Goal: Check status: Check status

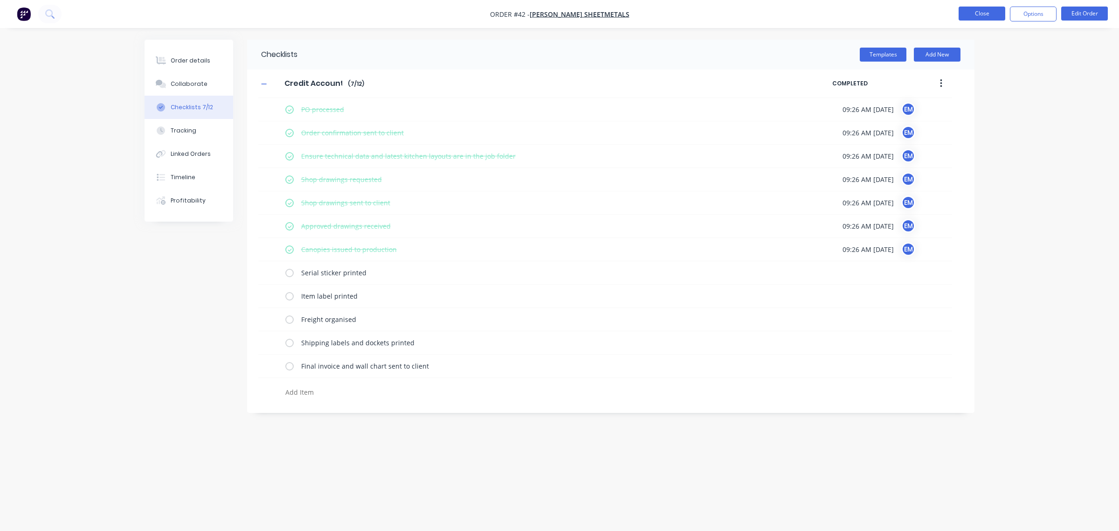
click at [966, 14] on button "Close" at bounding box center [982, 14] width 47 height 14
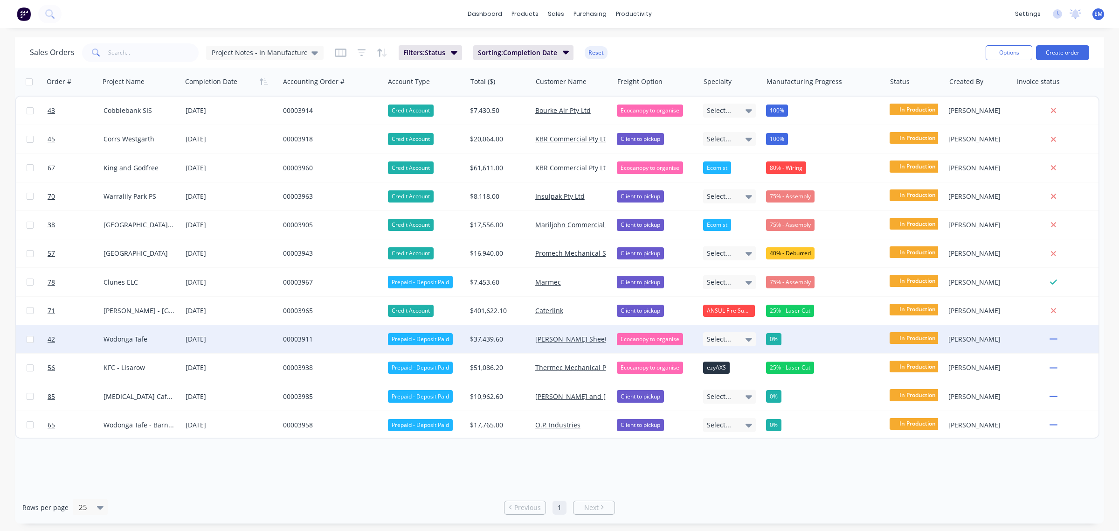
click at [772, 340] on div "0%" at bounding box center [773, 339] width 15 height 12
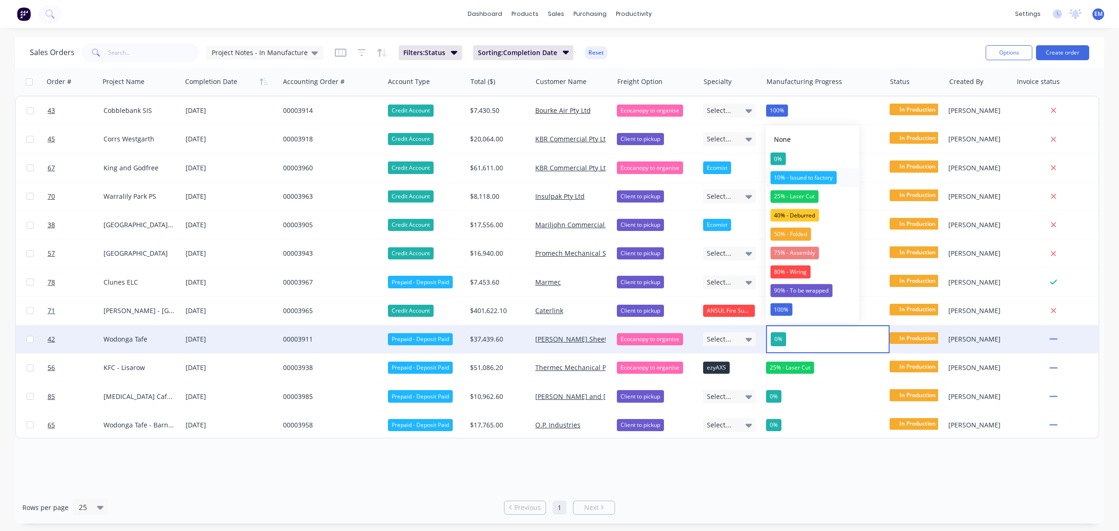
click at [791, 176] on div "10% - Issued to factory" at bounding box center [804, 177] width 66 height 13
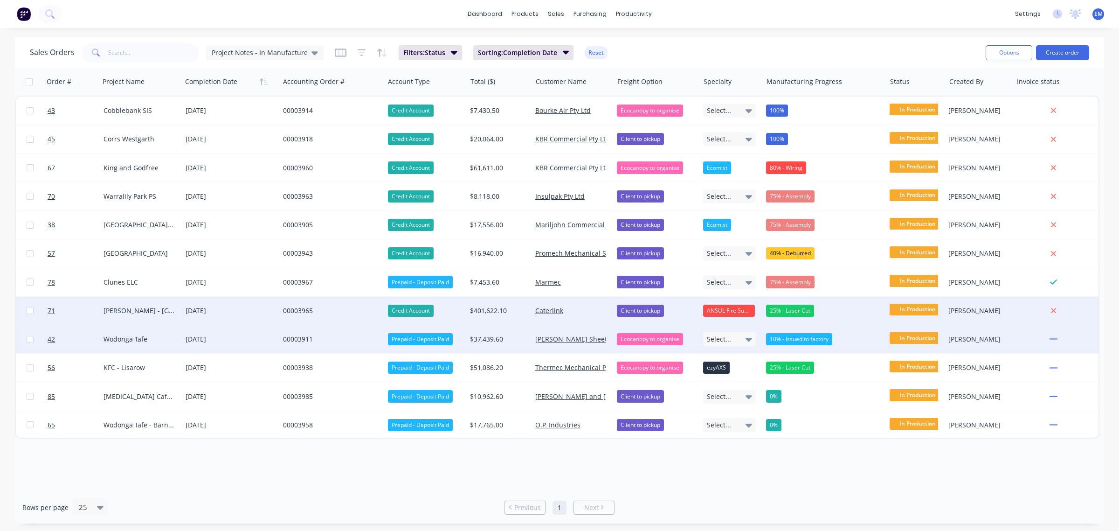
click at [793, 310] on div "25% - Laser Cut" at bounding box center [790, 311] width 48 height 12
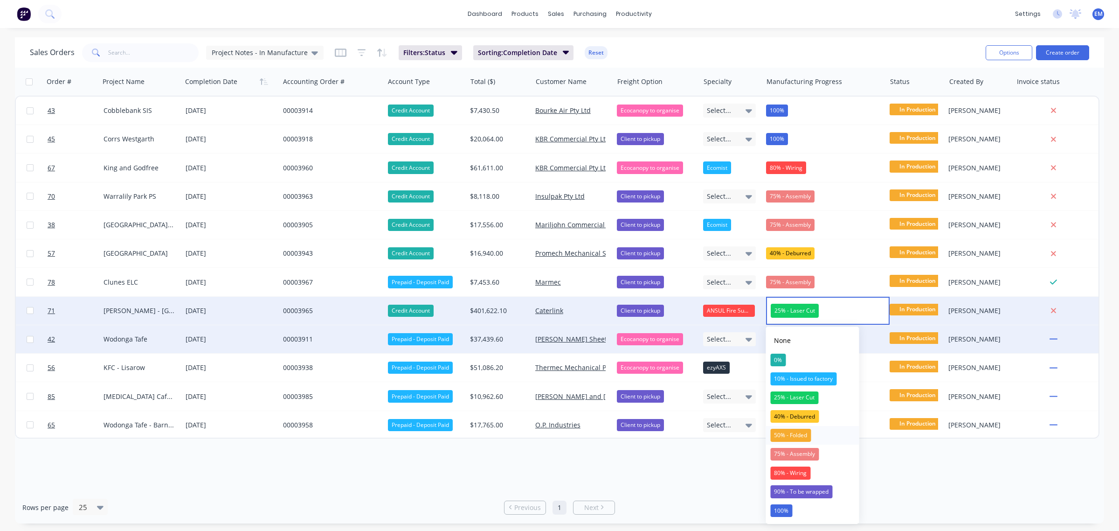
click at [798, 435] on div "50% - Folded" at bounding box center [791, 435] width 41 height 13
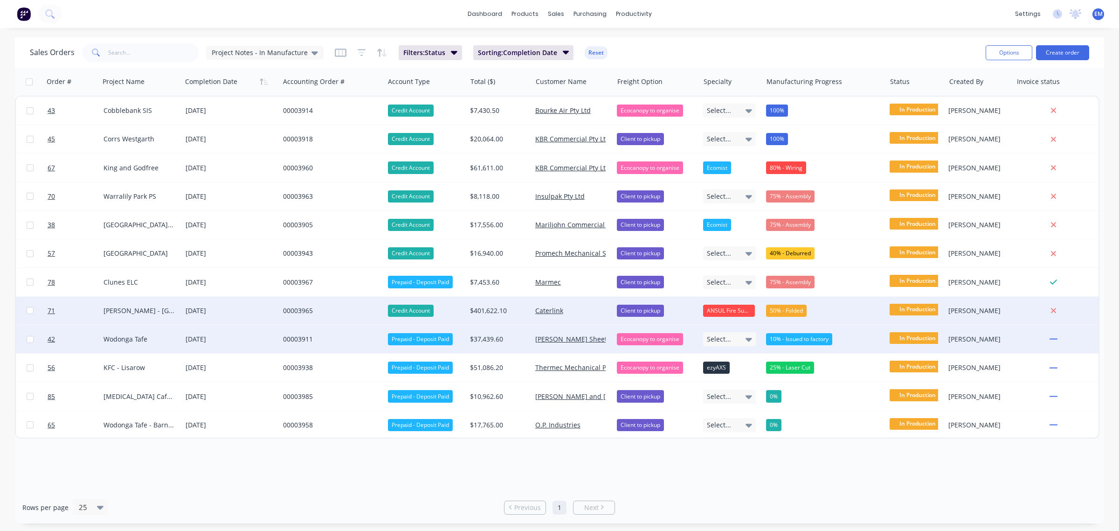
click at [795, 45] on div "Sales Orders Project Notes - In Manufacture Filters: Status Sorting: Completion…" at bounding box center [504, 52] width 949 height 23
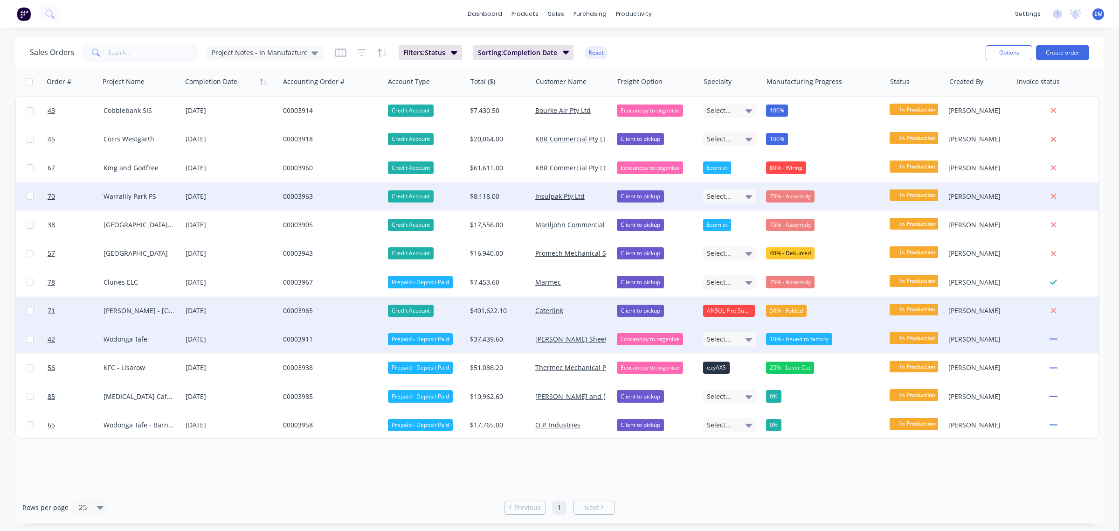
click at [797, 195] on div "75% - Assembly" at bounding box center [790, 196] width 49 height 12
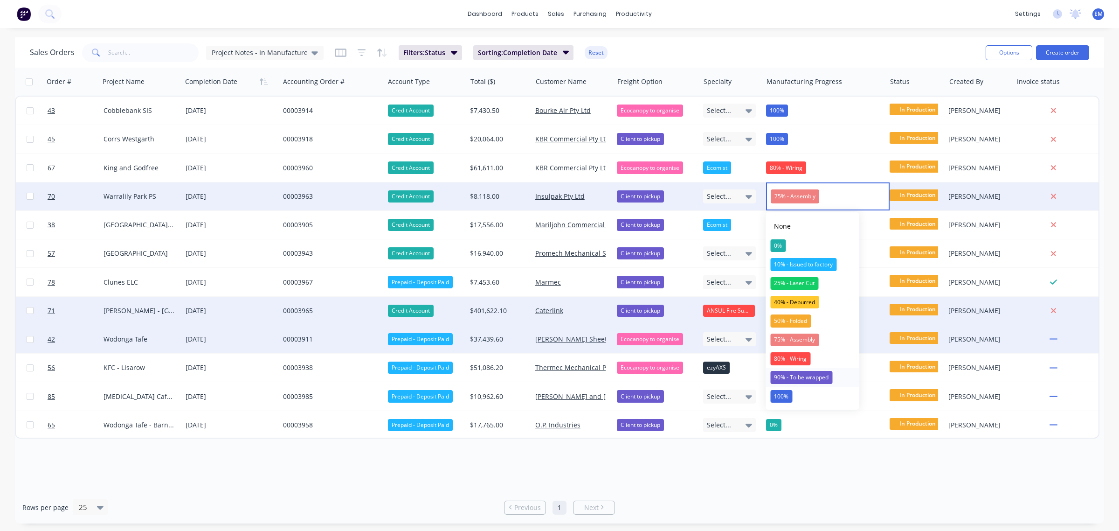
click at [794, 376] on div "90% - To be wrapped" at bounding box center [802, 377] width 62 height 13
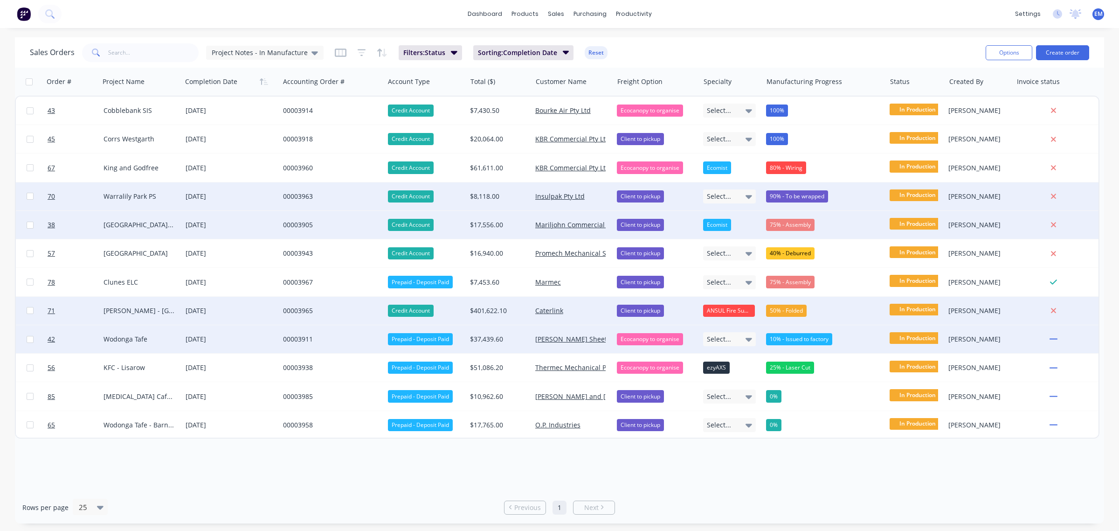
click at [797, 224] on div "75% - Assembly" at bounding box center [790, 225] width 49 height 12
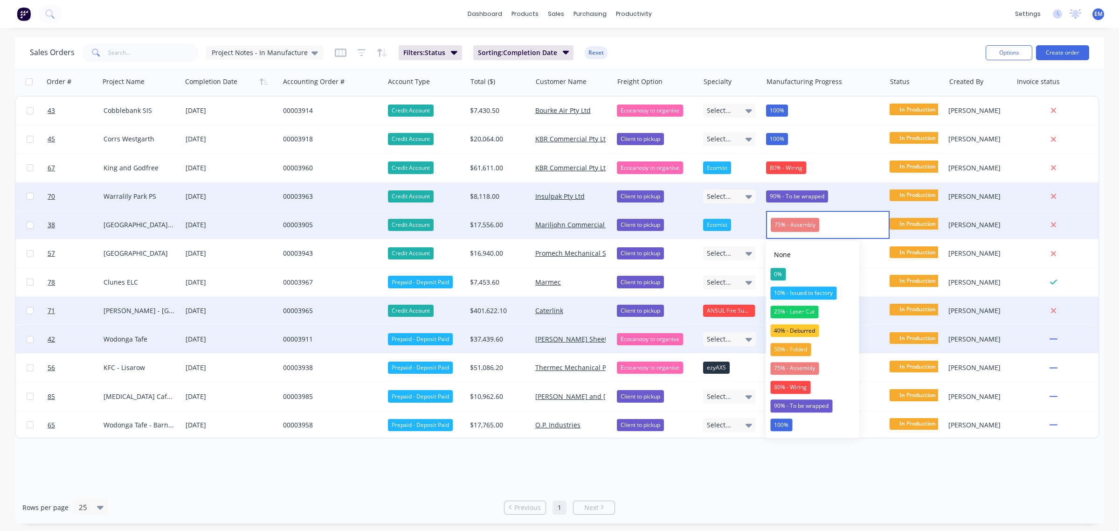
click at [791, 52] on div "Sales Orders Project Notes - In Manufacture Filters: Status Sorting: Completion…" at bounding box center [504, 52] width 949 height 23
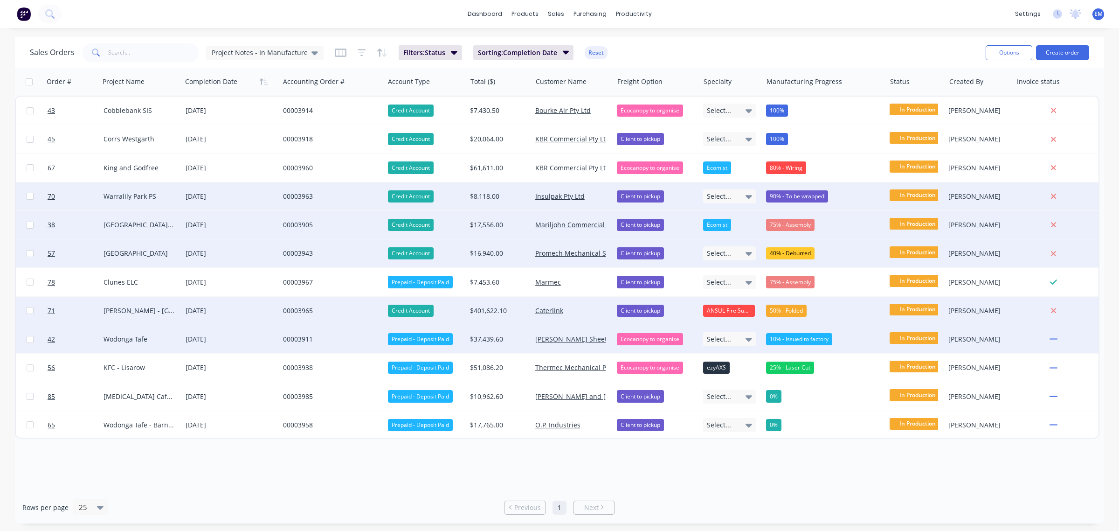
click at [792, 252] on div "40% - Deburred" at bounding box center [790, 253] width 49 height 12
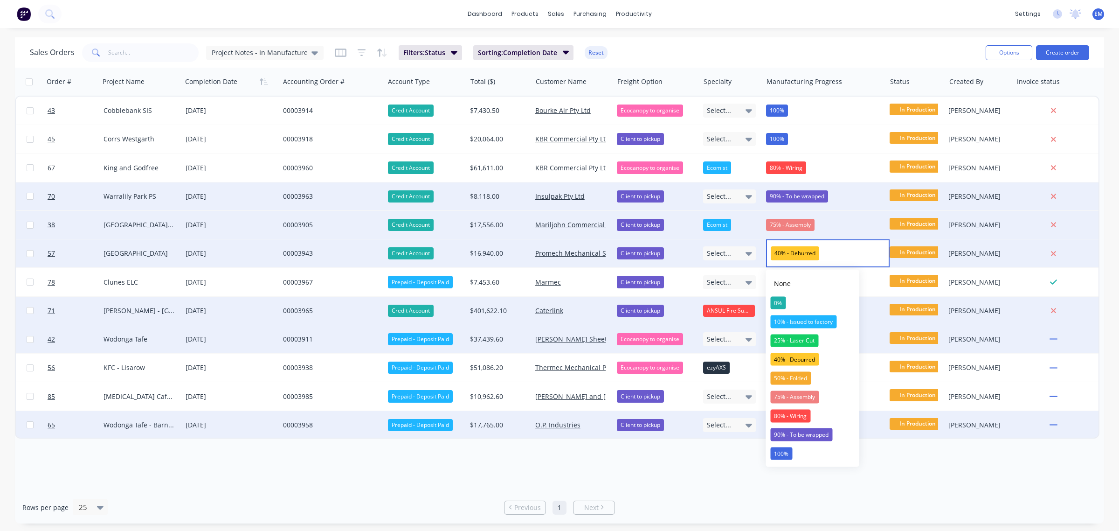
click at [797, 415] on div "80% - Wiring" at bounding box center [791, 416] width 40 height 13
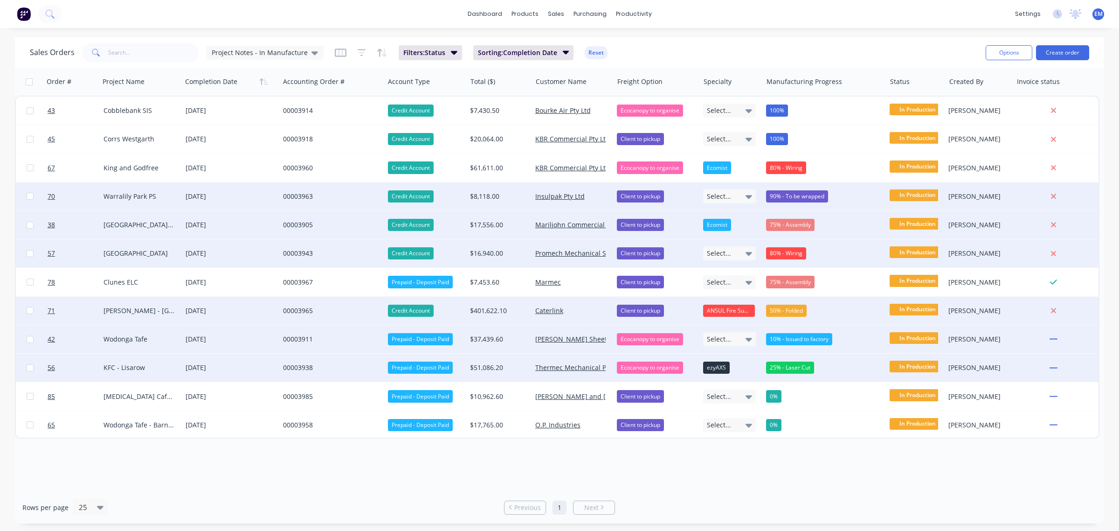
click at [791, 371] on div "25% - Laser Cut" at bounding box center [790, 367] width 48 height 12
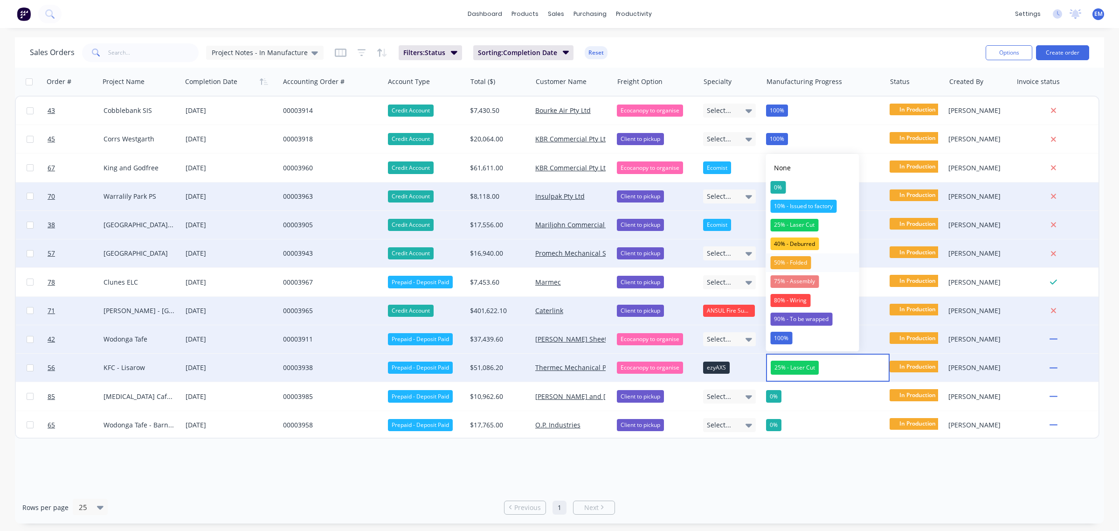
click at [794, 264] on div "50% - Folded" at bounding box center [791, 262] width 41 height 13
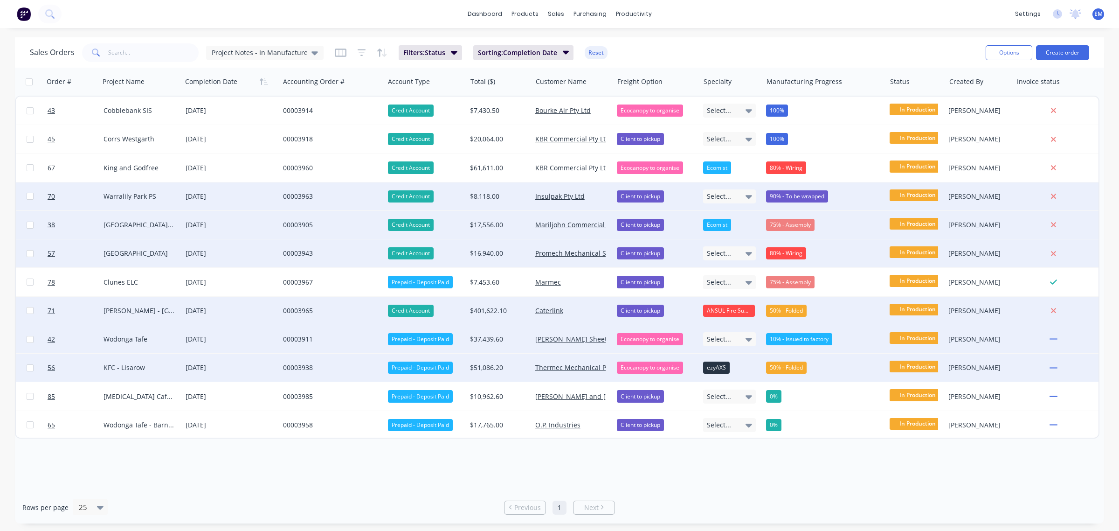
click at [785, 40] on div "Sales Orders Project Notes - In Manufacture Filters: Status Sorting: Completion…" at bounding box center [560, 52] width 1090 height 30
click at [752, 7] on div "dashboard products sales purchasing productivity dashboard products Product Cat…" at bounding box center [559, 14] width 1119 height 28
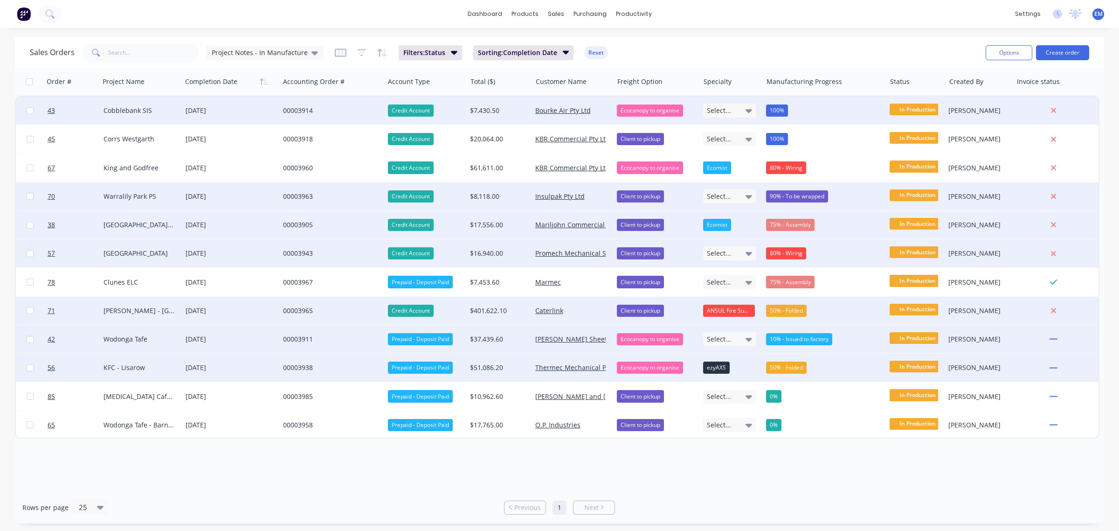
click at [295, 110] on div "00003914" at bounding box center [329, 110] width 93 height 9
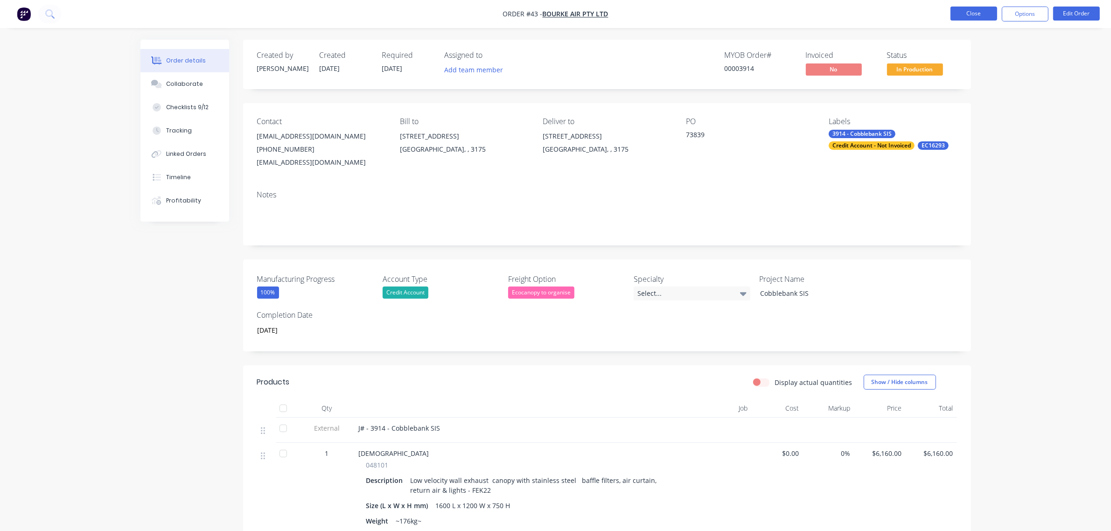
click at [985, 10] on button "Close" at bounding box center [973, 14] width 47 height 14
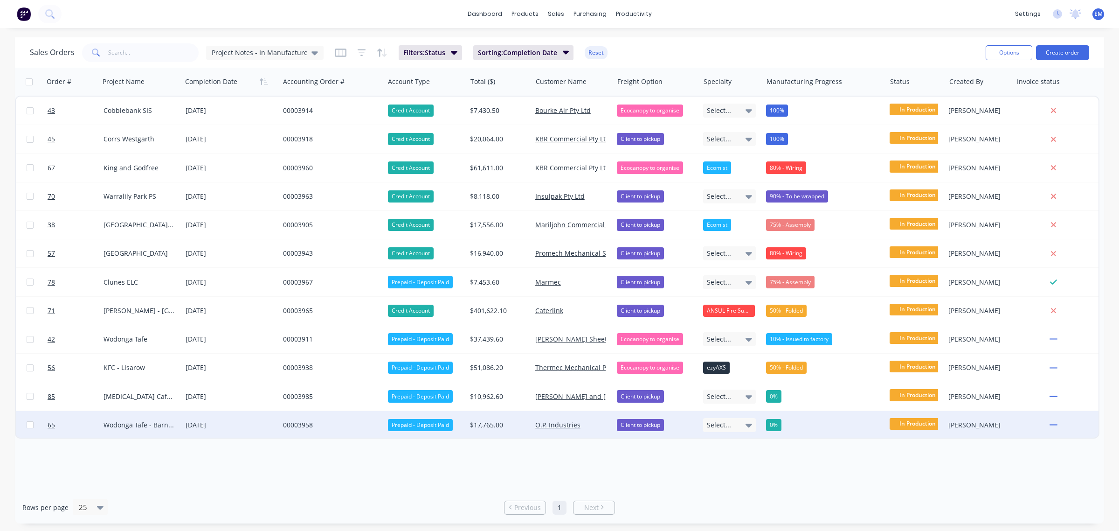
click at [432, 423] on div "Prepaid - Deposit Paid" at bounding box center [420, 425] width 65 height 12
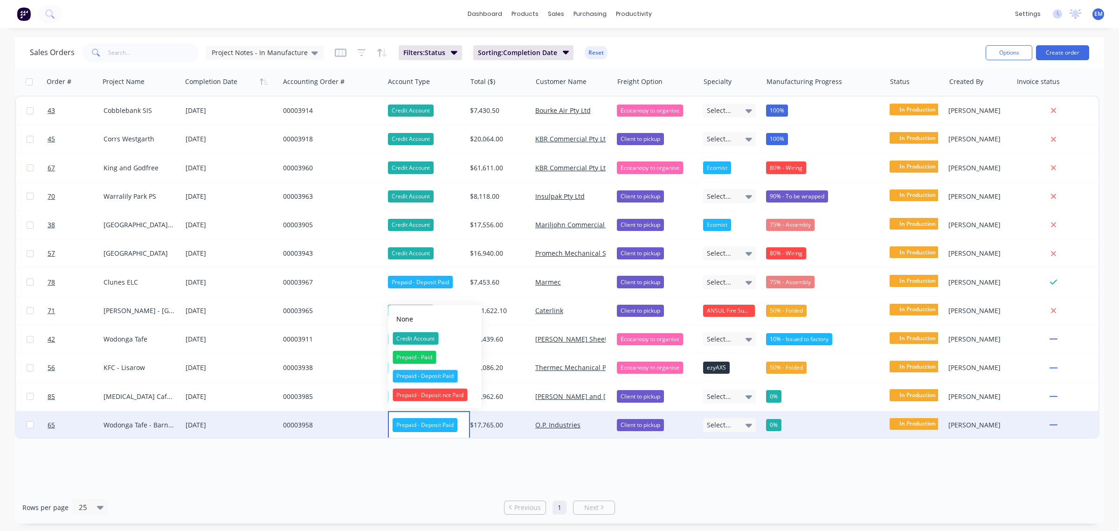
click at [419, 455] on div "Order # Project Name Completion Date Accounting Order # Account Type Total ($) …" at bounding box center [560, 280] width 1090 height 424
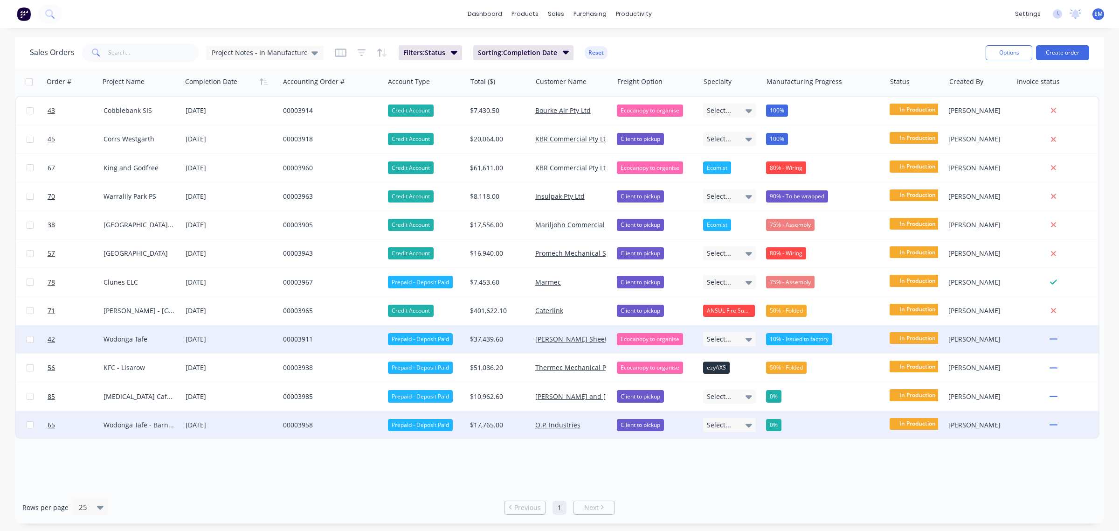
click at [420, 339] on div "Prepaid - Deposit Paid" at bounding box center [420, 339] width 65 height 12
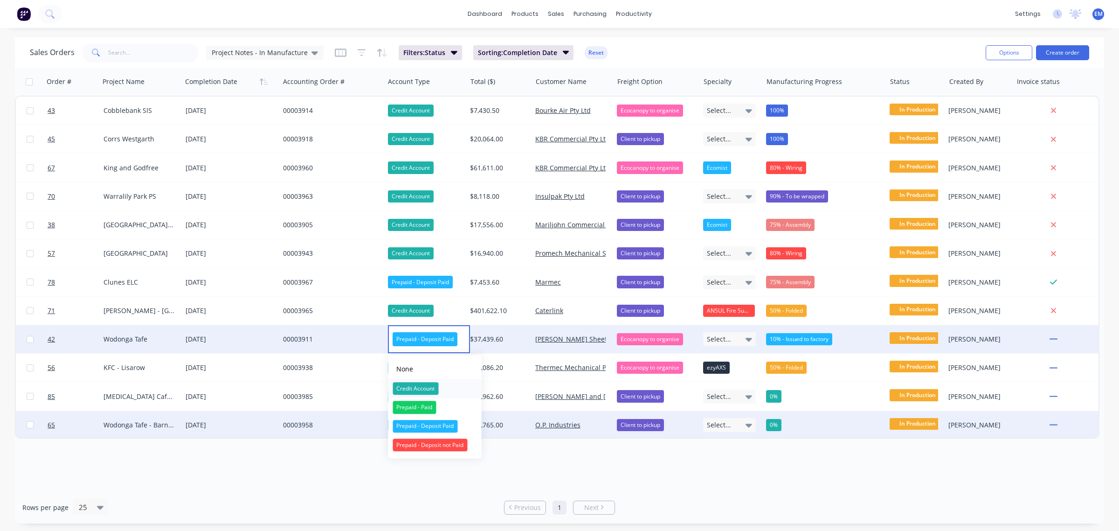
click at [426, 388] on div "Credit Account" at bounding box center [416, 388] width 46 height 13
